Goal: Information Seeking & Learning: Learn about a topic

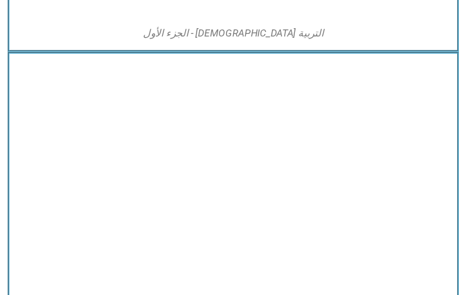
scroll to position [1017, 0]
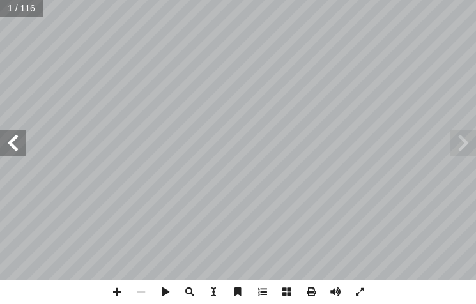
click at [13, 139] on span at bounding box center [13, 143] width 26 height 26
click at [14, 138] on span at bounding box center [13, 143] width 26 height 26
click at [6, 137] on span at bounding box center [13, 143] width 26 height 26
click at [10, 139] on span at bounding box center [13, 143] width 26 height 26
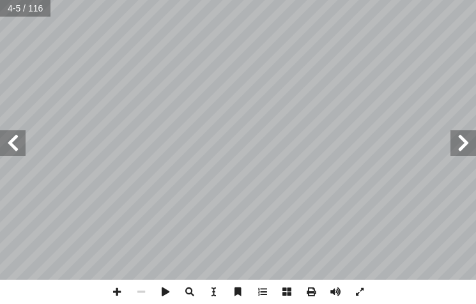
click at [10, 139] on span at bounding box center [13, 143] width 26 height 26
click at [11, 142] on span at bounding box center [13, 143] width 26 height 26
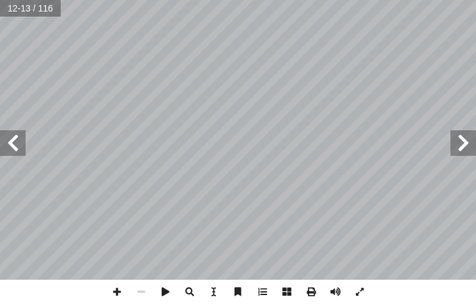
click at [11, 142] on span at bounding box center [13, 143] width 26 height 26
click at [12, 142] on span at bounding box center [13, 143] width 26 height 26
click at [466, 135] on span at bounding box center [464, 143] width 26 height 26
click at [117, 293] on span at bounding box center [117, 292] width 24 height 24
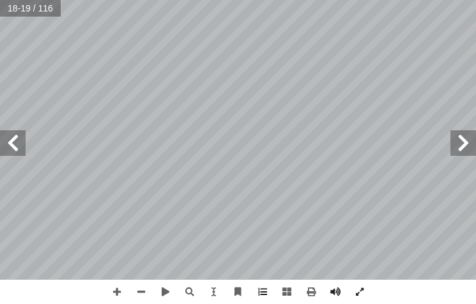
click at [19, 143] on span at bounding box center [13, 143] width 26 height 26
